Goal: Task Accomplishment & Management: Manage account settings

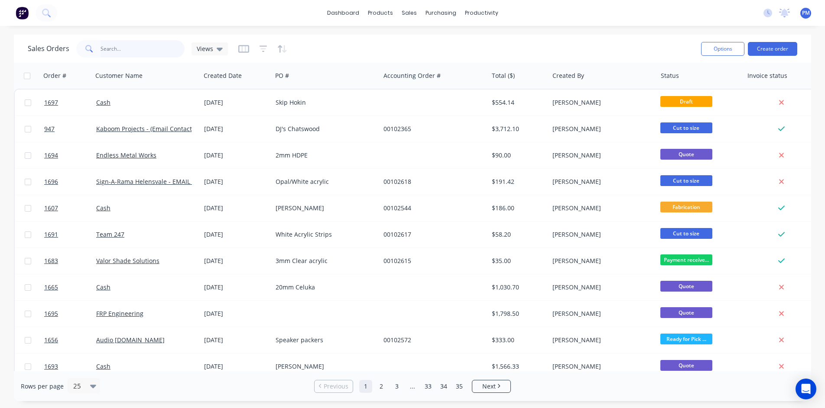
click at [140, 49] on input "text" at bounding box center [142, 48] width 84 height 17
type input "redo"
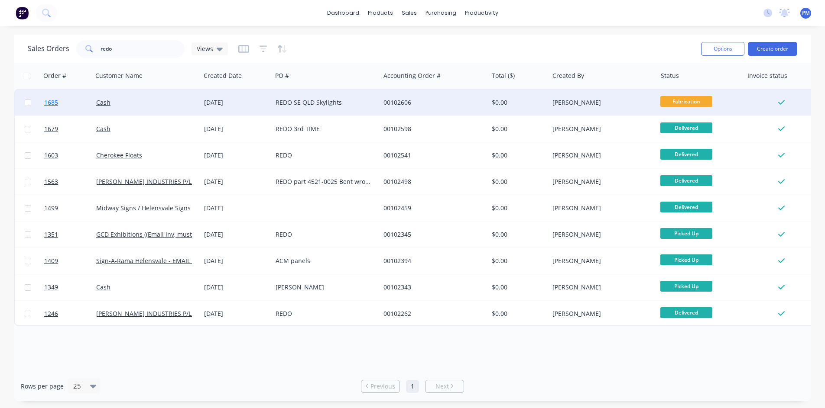
click at [45, 105] on span "1685" at bounding box center [51, 102] width 14 height 9
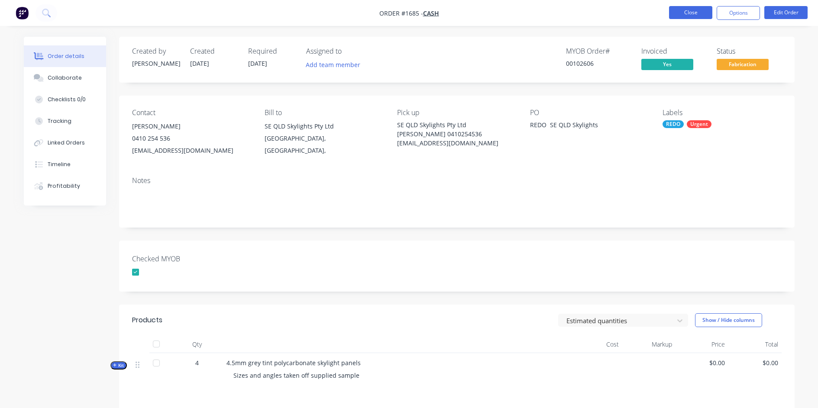
click at [686, 13] on button "Close" at bounding box center [690, 12] width 43 height 13
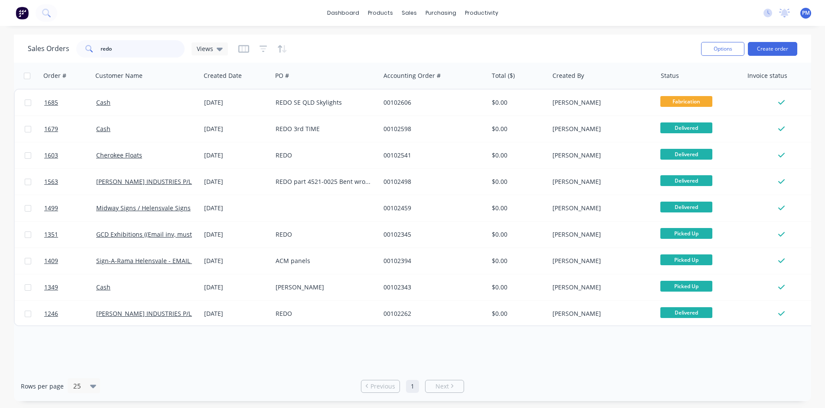
click at [133, 55] on input "redo" at bounding box center [142, 48] width 84 height 17
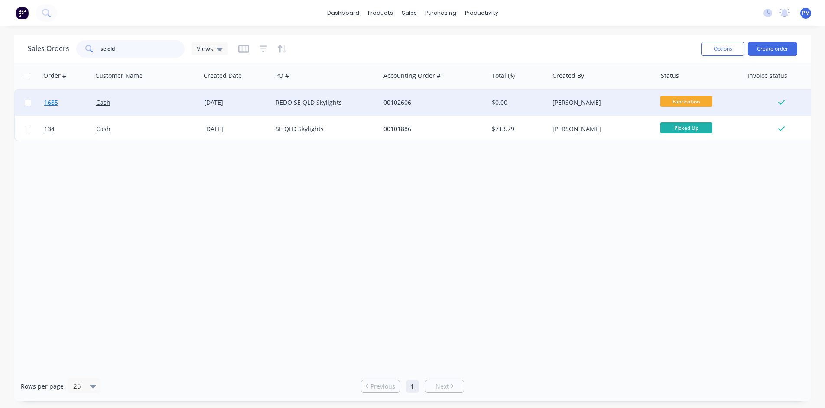
type input "se qld"
click at [52, 103] on span "1685" at bounding box center [51, 102] width 14 height 9
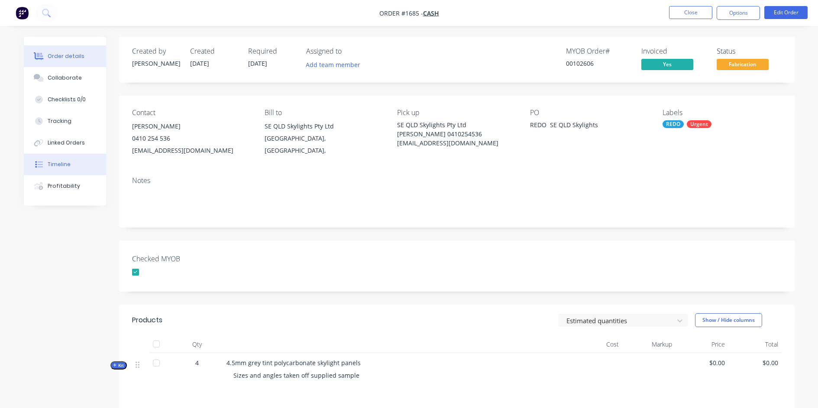
click at [60, 169] on button "Timeline" at bounding box center [65, 165] width 82 height 22
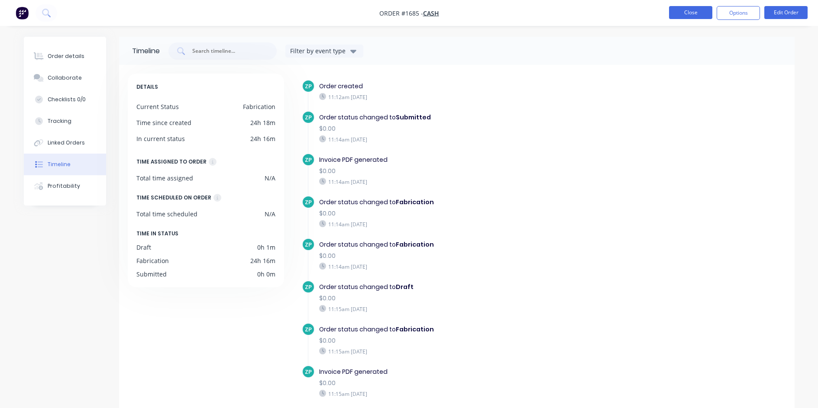
click at [696, 10] on button "Close" at bounding box center [690, 12] width 43 height 13
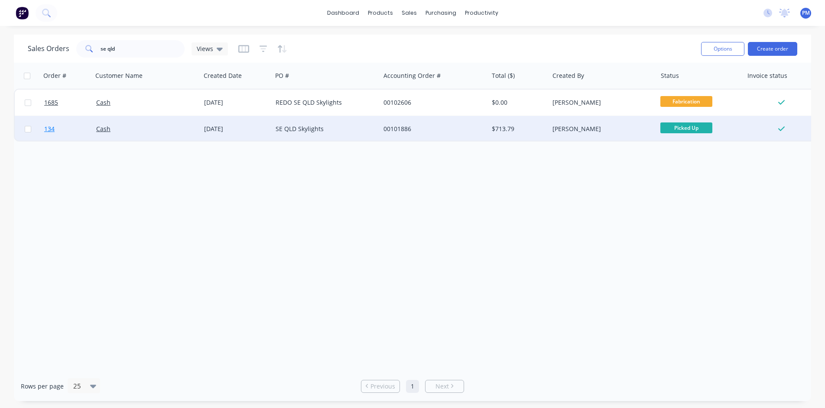
click at [47, 131] on span "134" at bounding box center [49, 129] width 10 height 9
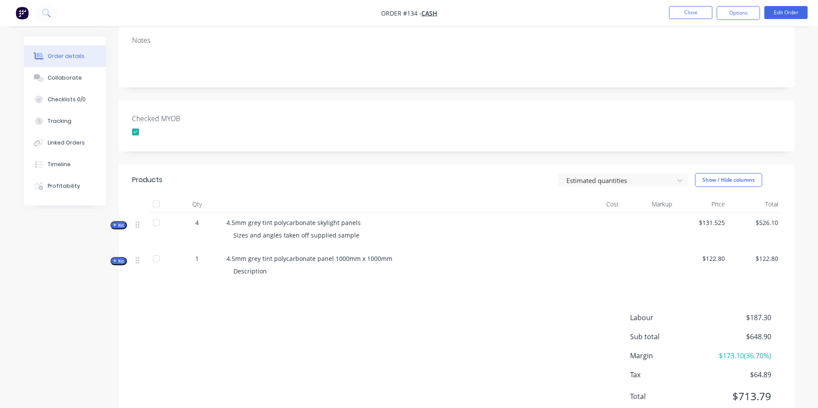
scroll to position [171, 0]
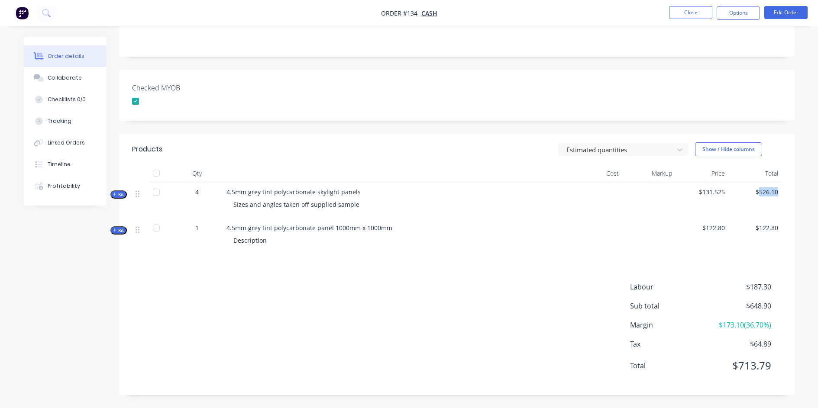
drag, startPoint x: 760, startPoint y: 196, endPoint x: 779, endPoint y: 196, distance: 18.6
click at [779, 196] on div "$526.10" at bounding box center [754, 200] width 53 height 36
click at [696, 10] on button "Close" at bounding box center [690, 12] width 43 height 13
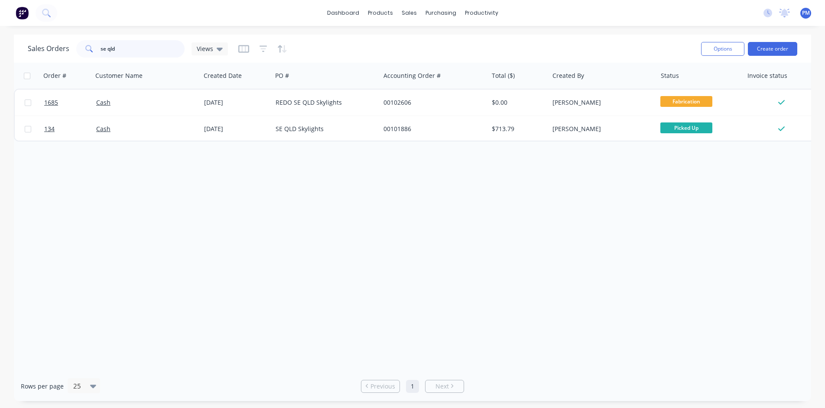
click at [145, 47] on input "se qld" at bounding box center [142, 48] width 84 height 17
type input "kaboom"
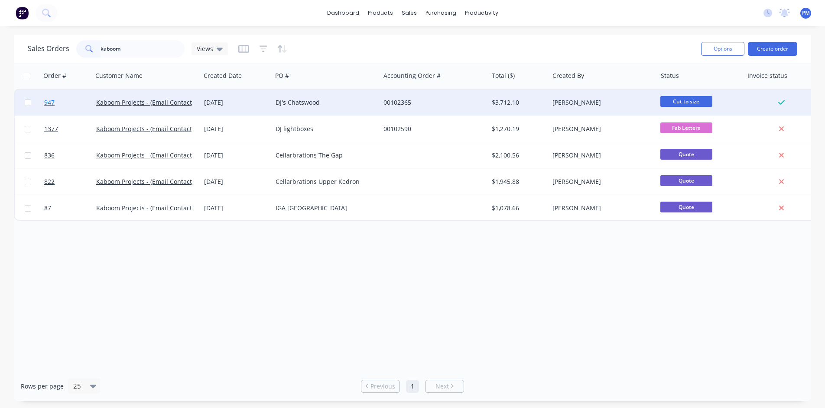
click at [49, 102] on span "947" at bounding box center [49, 102] width 10 height 9
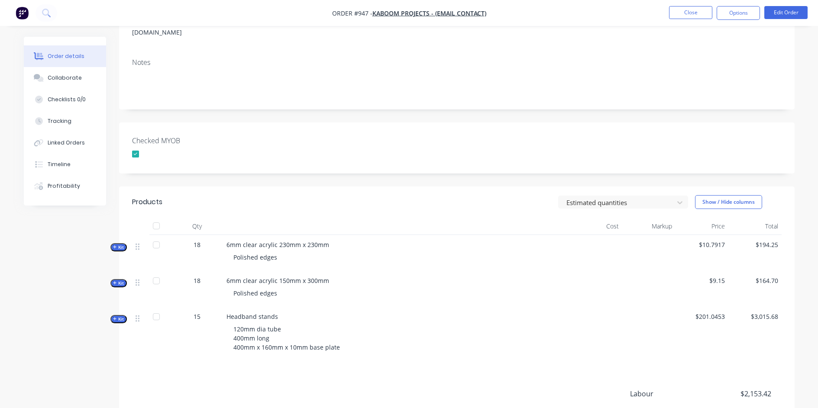
scroll to position [173, 0]
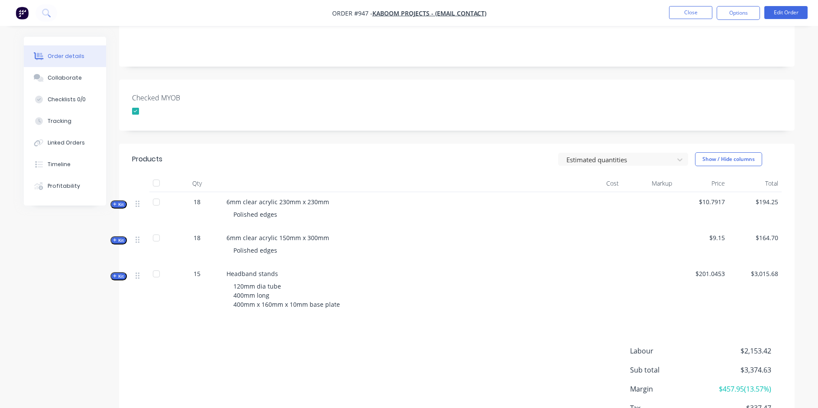
click at [124, 272] on button "Kit" at bounding box center [118, 276] width 16 height 8
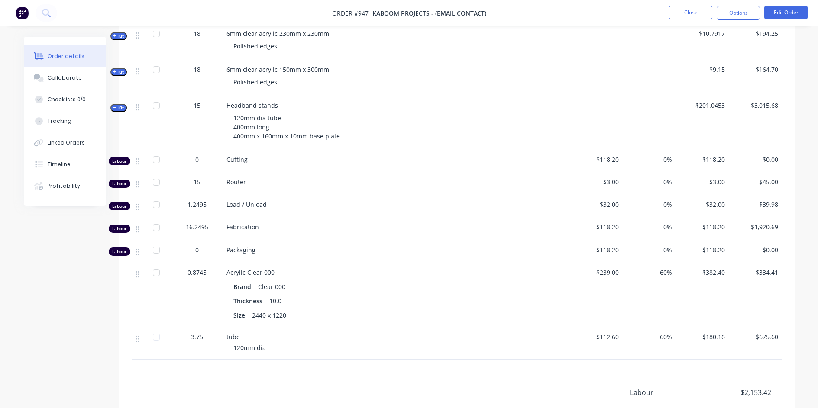
scroll to position [390, 0]
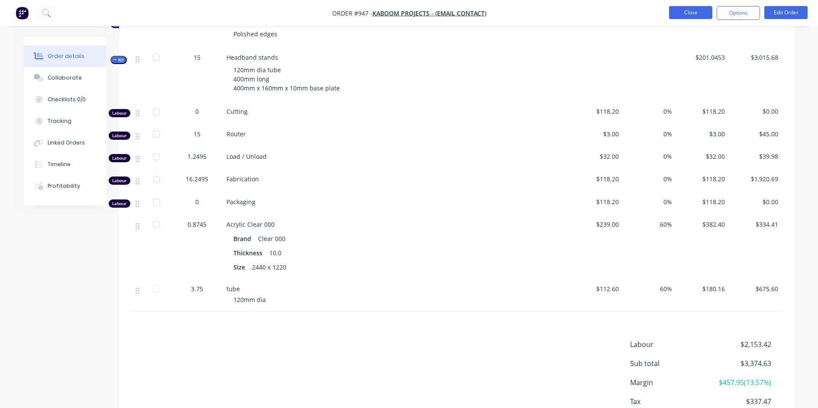
click at [690, 16] on button "Close" at bounding box center [690, 12] width 43 height 13
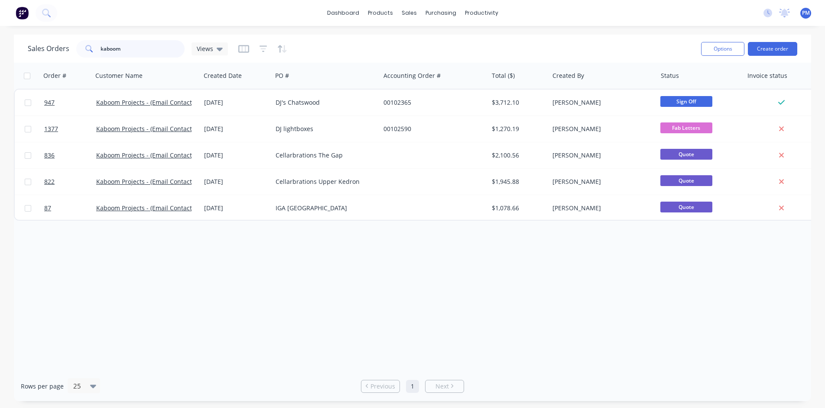
click at [141, 47] on input "kaboom" at bounding box center [142, 48] width 84 height 17
type input "redo"
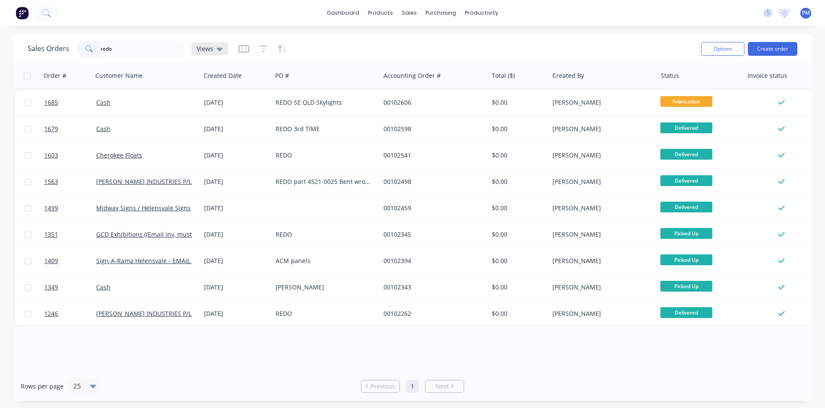
click at [219, 47] on icon at bounding box center [220, 49] width 6 height 10
click at [234, 123] on button "None (Default)" at bounding box center [243, 123] width 99 height 10
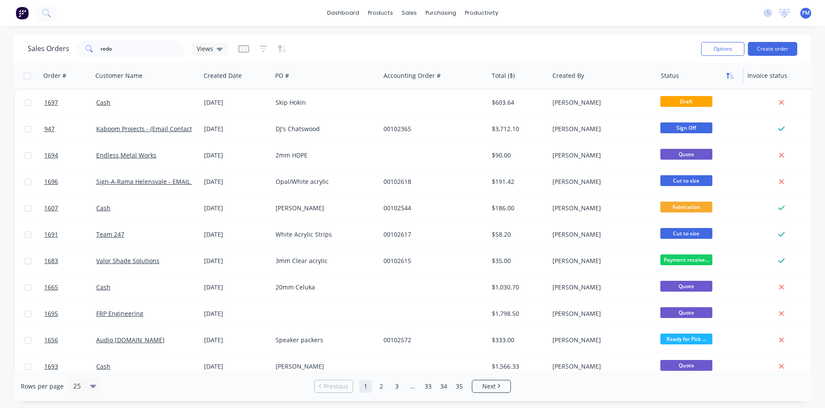
click at [728, 81] on button "button" at bounding box center [729, 75] width 13 height 13
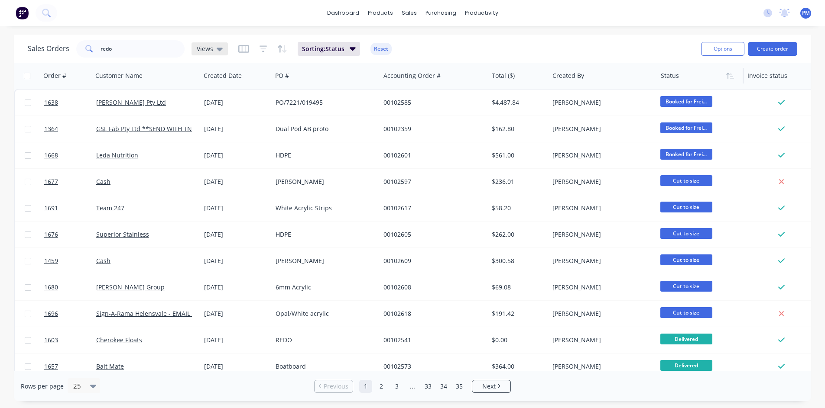
click at [217, 48] on icon at bounding box center [220, 49] width 6 height 3
click at [320, 48] on span "Sorting: Status" at bounding box center [323, 49] width 42 height 9
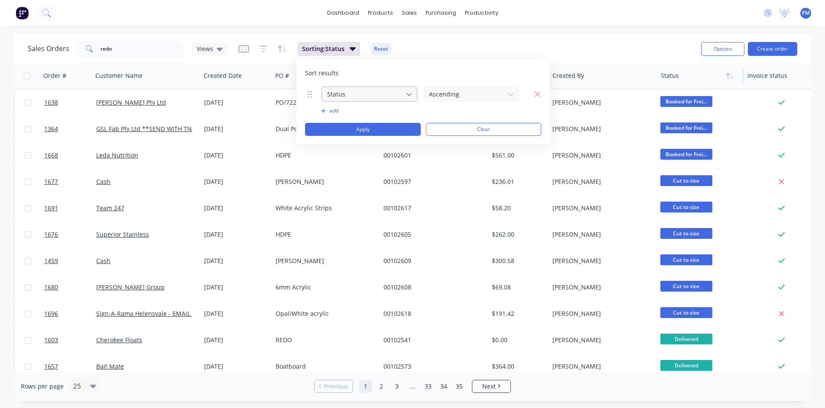
click at [403, 89] on div at bounding box center [409, 95] width 16 height 16
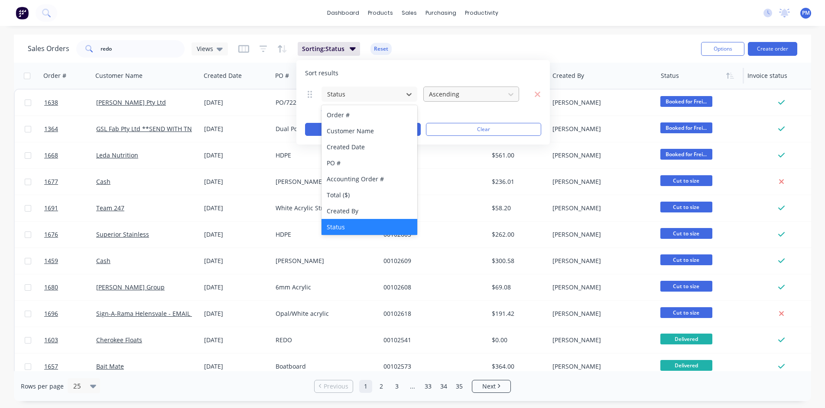
click at [439, 93] on div at bounding box center [464, 94] width 72 height 11
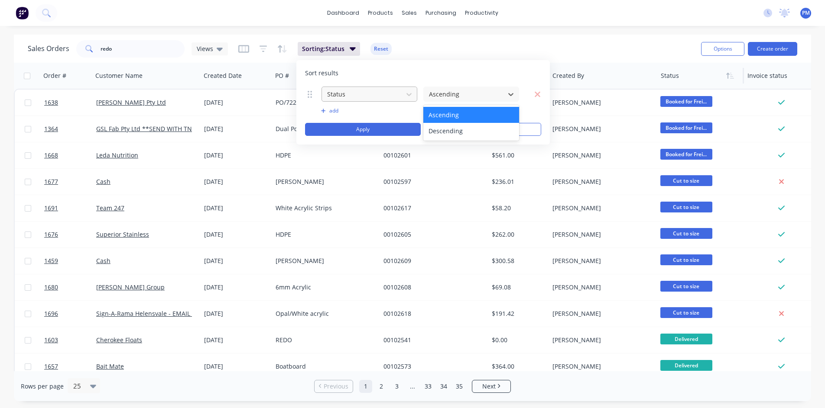
click at [397, 94] on div at bounding box center [362, 94] width 72 height 11
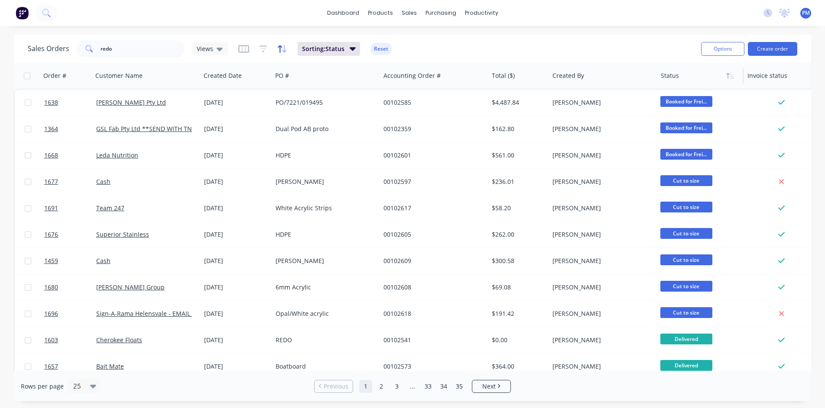
click at [280, 51] on icon "button" at bounding box center [282, 49] width 10 height 9
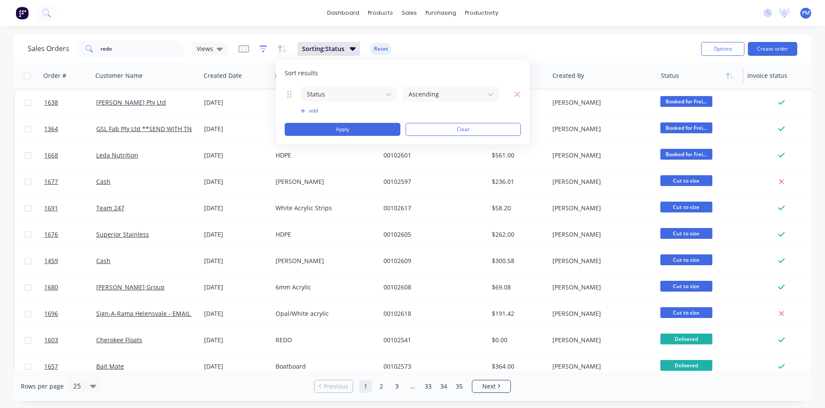
click at [265, 50] on icon "button" at bounding box center [263, 49] width 8 height 9
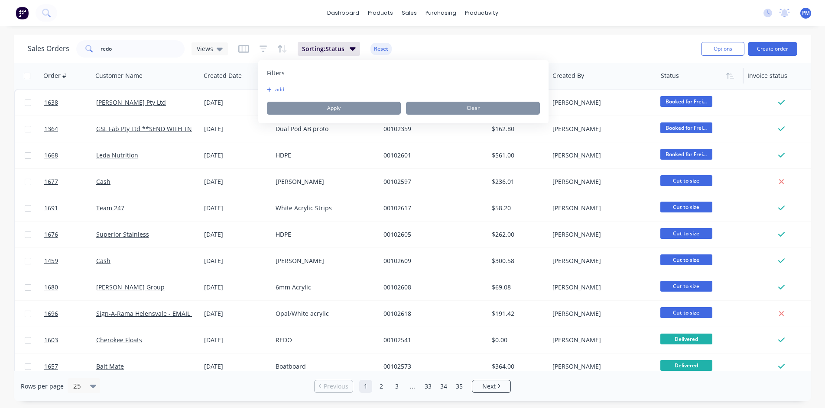
click at [278, 88] on button "add" at bounding box center [278, 89] width 22 height 7
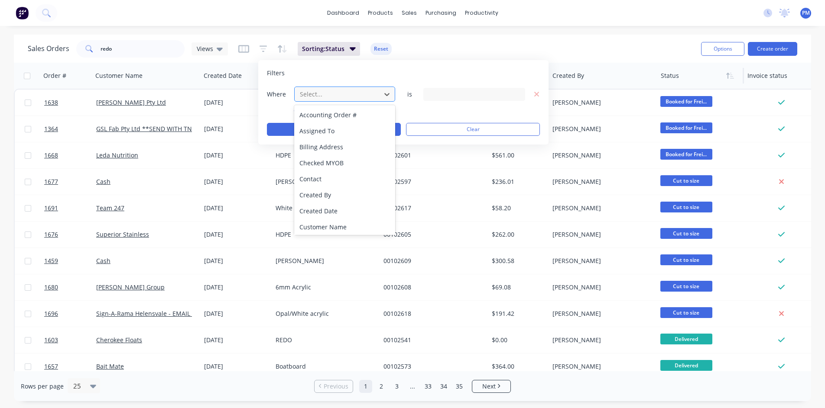
click at [323, 95] on div at bounding box center [338, 94] width 78 height 11
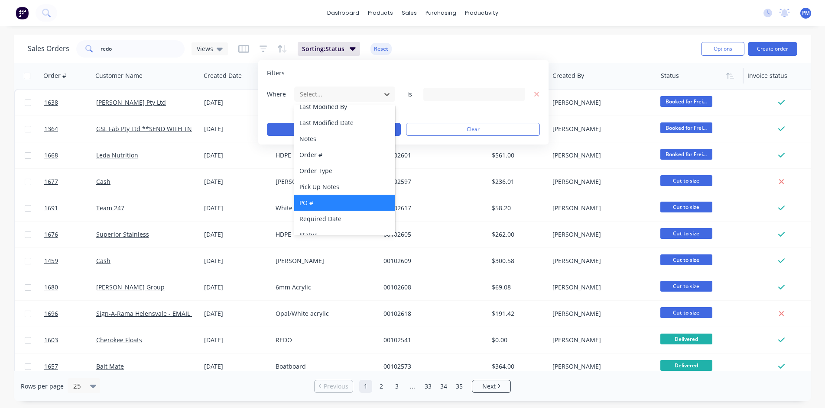
scroll to position [226, 0]
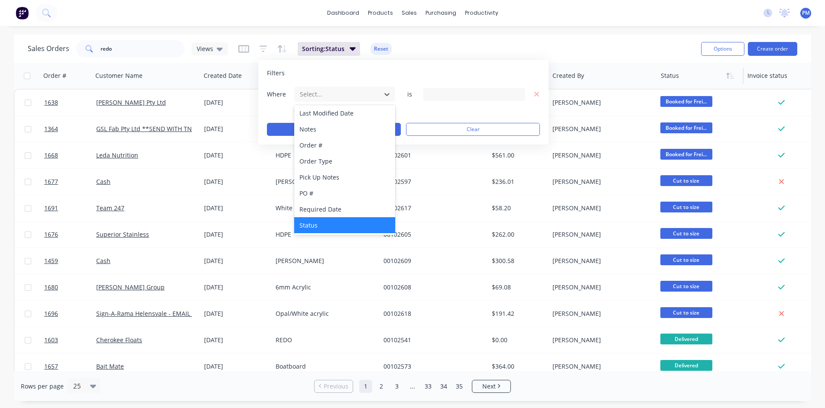
click at [323, 227] on div "Status" at bounding box center [344, 225] width 101 height 16
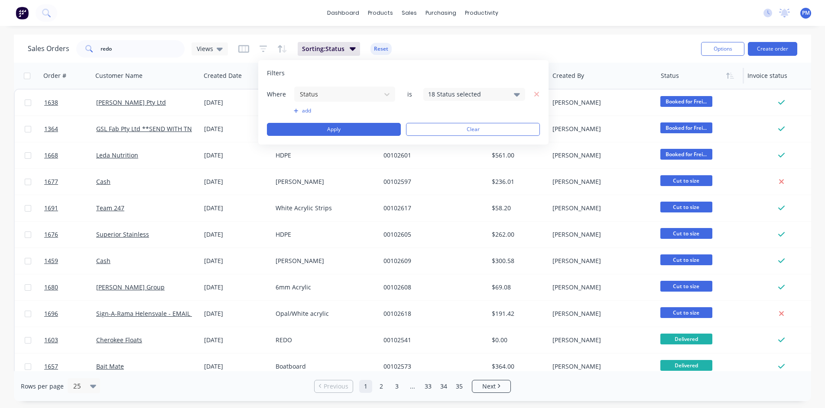
click at [514, 94] on icon at bounding box center [517, 94] width 6 height 3
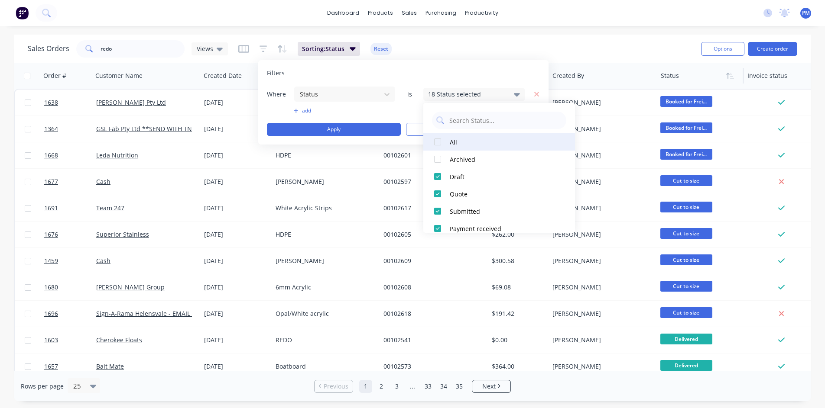
click at [437, 141] on div at bounding box center [437, 141] width 17 height 17
click at [350, 129] on button "Apply" at bounding box center [334, 129] width 134 height 13
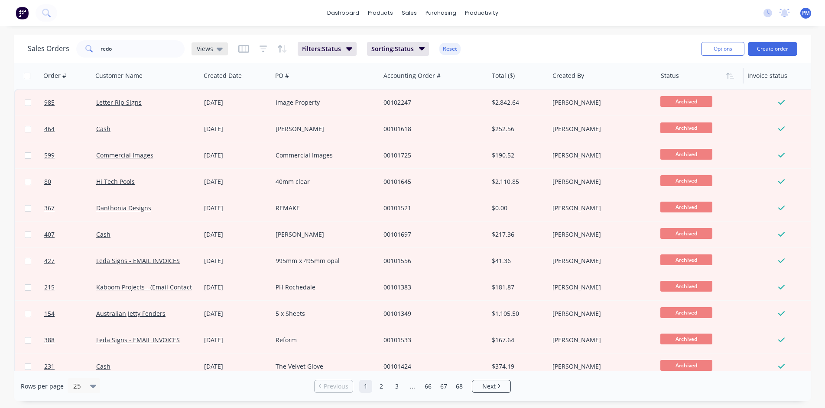
click at [219, 46] on icon at bounding box center [220, 49] width 6 height 10
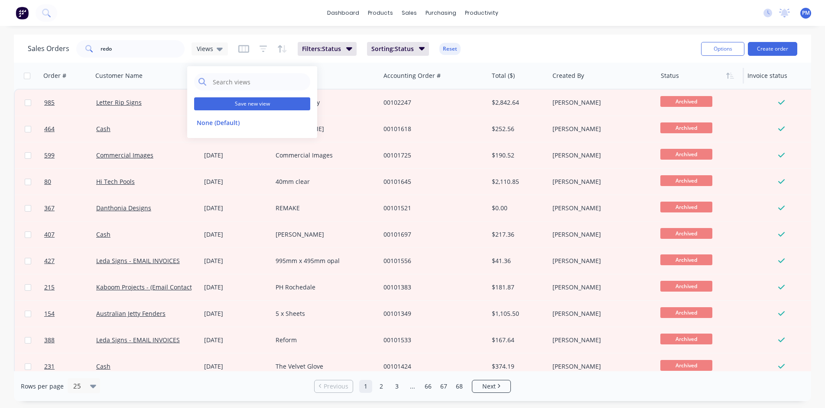
click at [251, 104] on button "Save new view" at bounding box center [252, 103] width 116 height 13
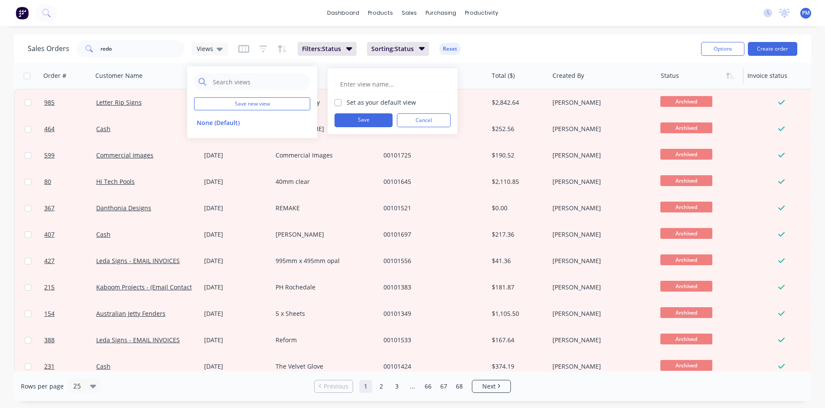
click at [376, 103] on label "Set as your default view" at bounding box center [380, 102] width 69 height 9
click at [341, 103] on input "Set as your default view" at bounding box center [337, 102] width 7 height 8
checkbox input "true"
click at [377, 86] on input "text" at bounding box center [392, 84] width 107 height 16
type input "All Orders"
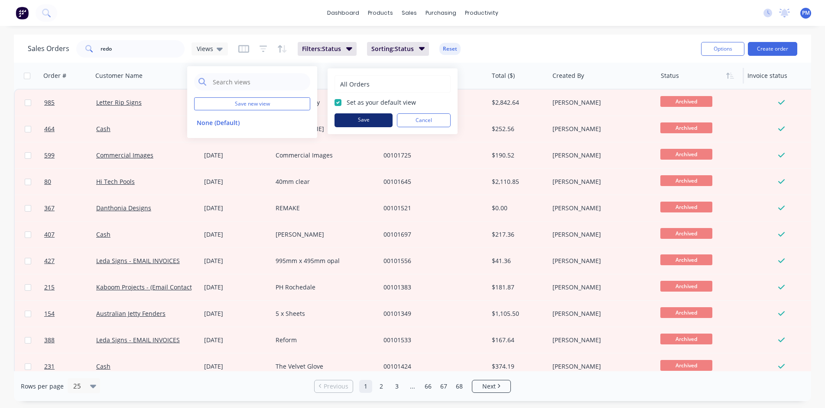
click at [362, 118] on button "Save" at bounding box center [363, 120] width 58 height 14
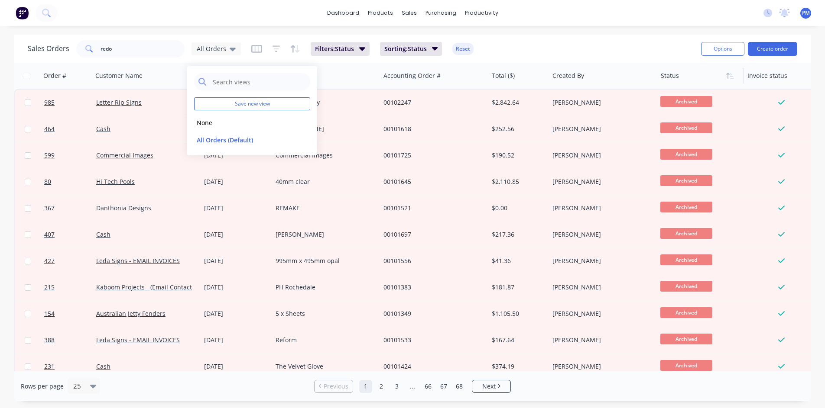
click at [521, 32] on div "dashboard products sales purchasing productivity dashboard products Product Cat…" at bounding box center [412, 204] width 825 height 408
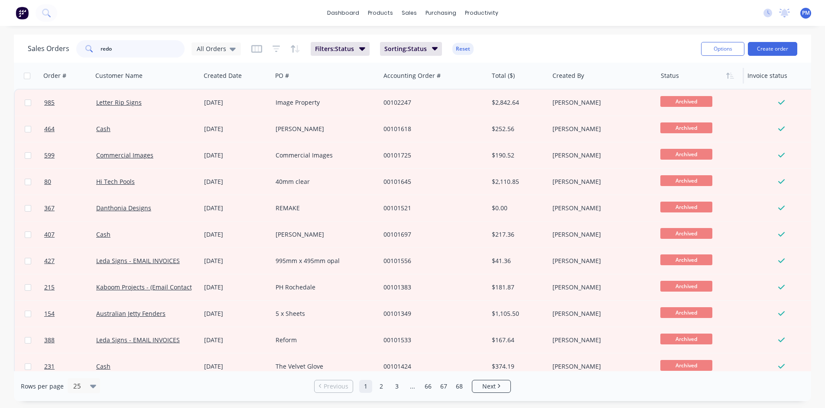
click at [141, 41] on input "redo" at bounding box center [142, 48] width 84 height 17
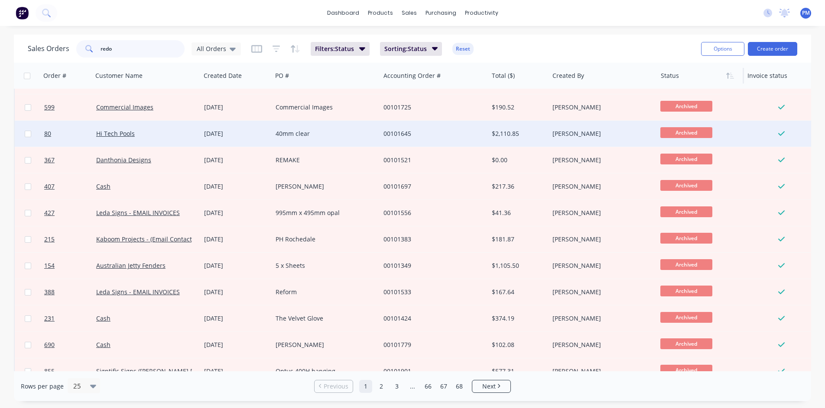
scroll to position [0, 0]
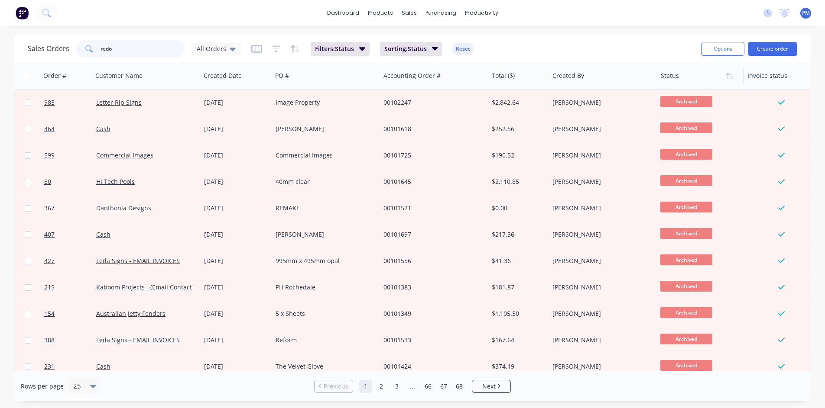
drag, startPoint x: 125, startPoint y: 45, endPoint x: 64, endPoint y: 42, distance: 60.7
click at [65, 42] on div "Sales Orders redo All Orders" at bounding box center [134, 48] width 213 height 17
type input "redo"
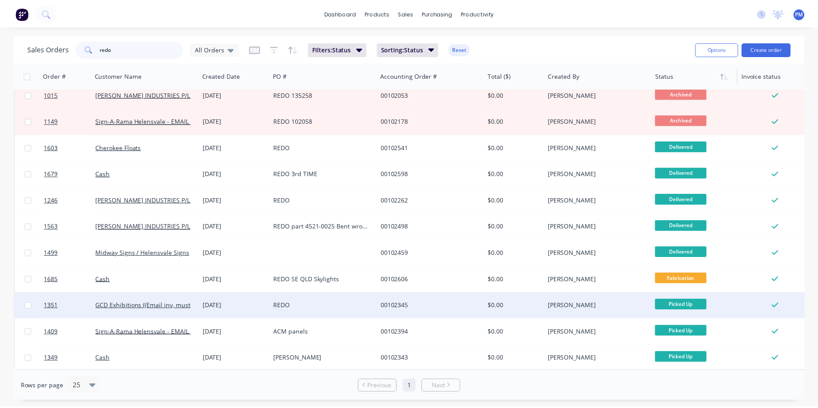
scroll to position [197, 0]
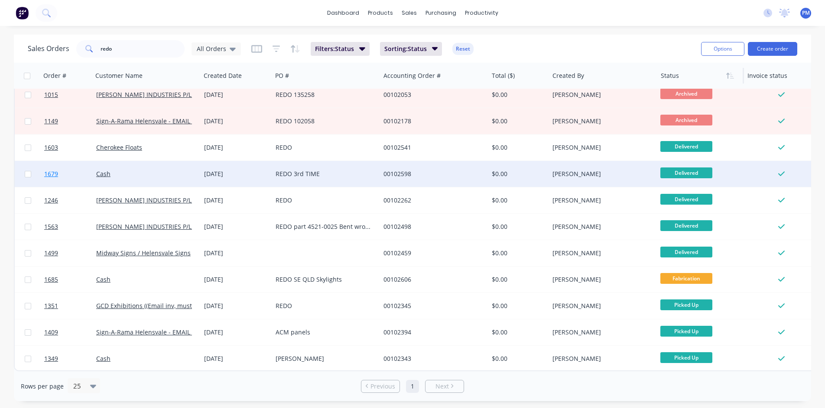
click at [48, 170] on span "1679" at bounding box center [51, 174] width 14 height 9
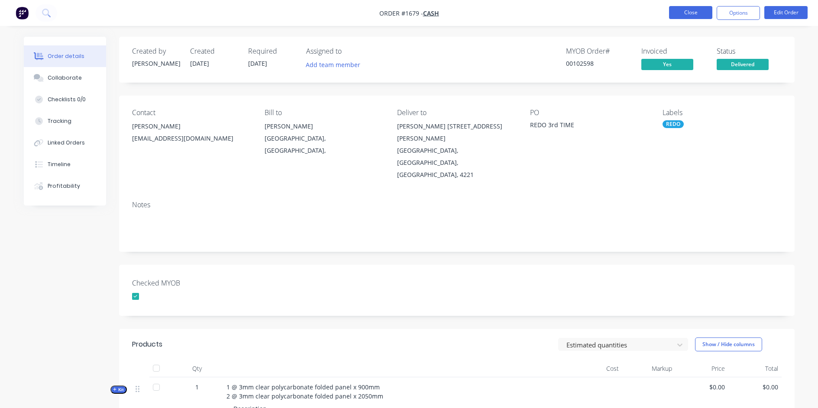
click at [679, 15] on button "Close" at bounding box center [690, 12] width 43 height 13
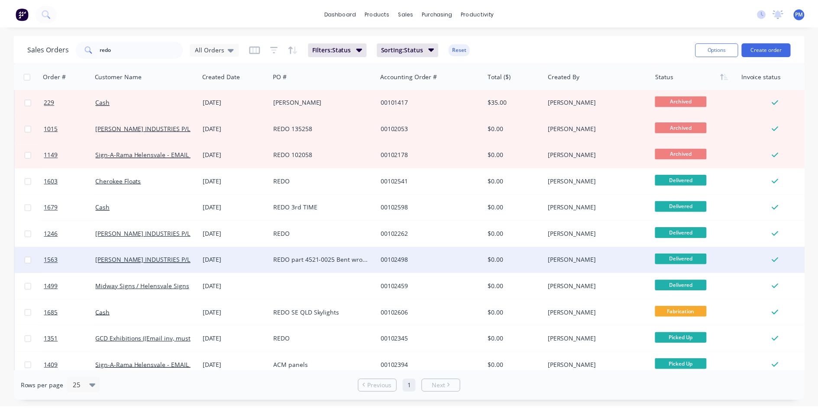
scroll to position [197, 0]
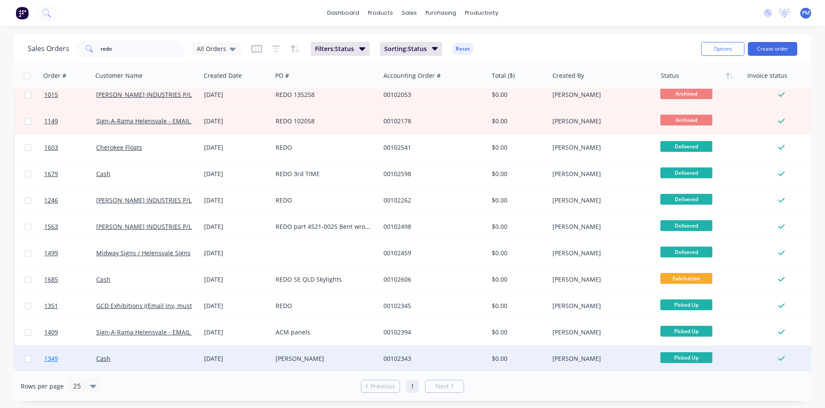
click at [56, 355] on span "1349" at bounding box center [51, 359] width 14 height 9
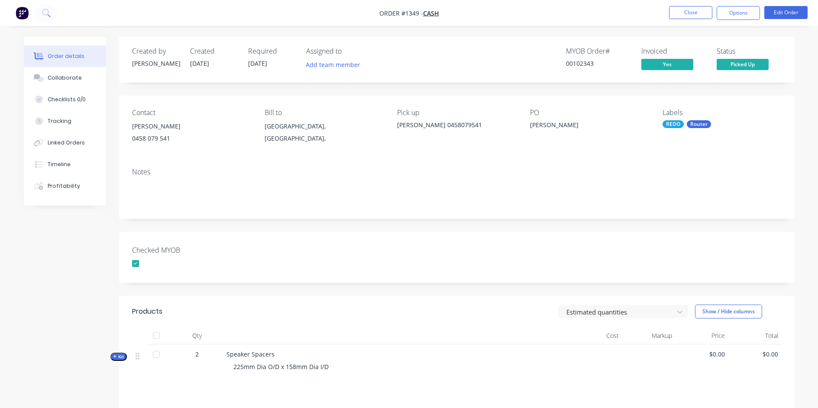
click at [686, 5] on nav "Order #1349 - Cash Close Options Edit Order" at bounding box center [409, 13] width 818 height 26
click at [685, 12] on button "Close" at bounding box center [690, 12] width 43 height 13
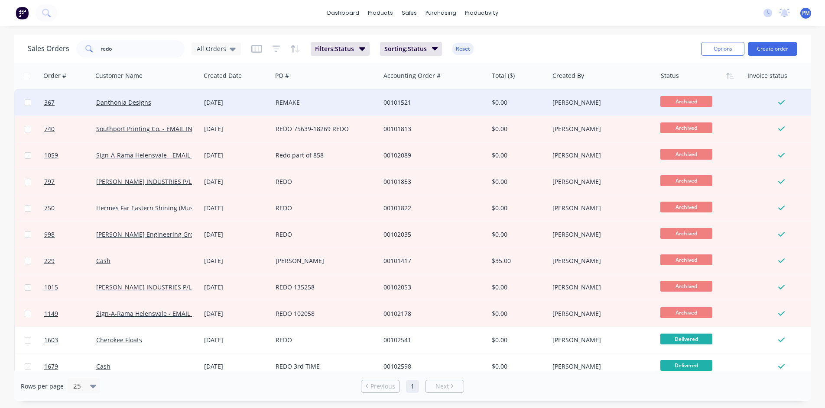
click at [295, 104] on div "REMAKE" at bounding box center [323, 102] width 96 height 9
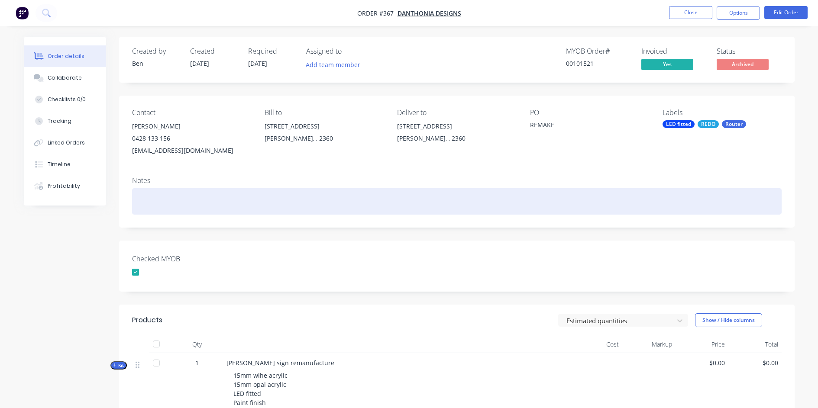
click at [168, 199] on div at bounding box center [457, 201] width 650 height 26
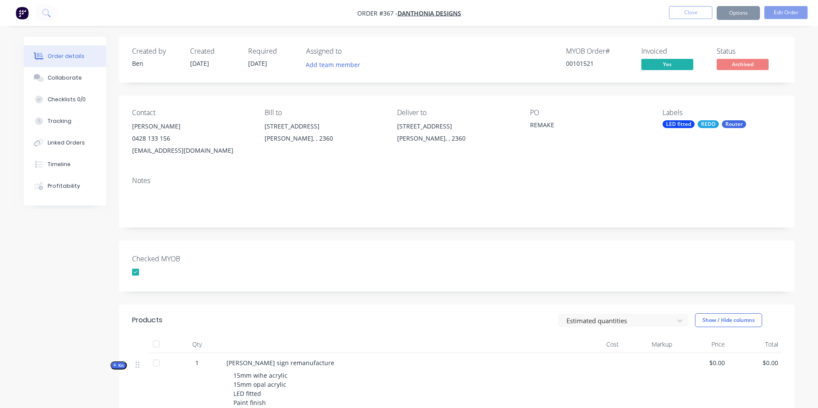
click at [547, 123] on div "REMAKE" at bounding box center [584, 126] width 108 height 12
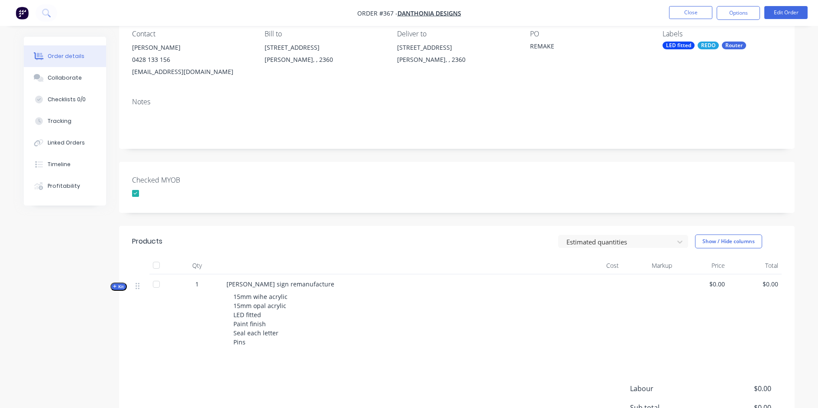
scroll to position [181, 0]
